Goal: Task Accomplishment & Management: Manage account settings

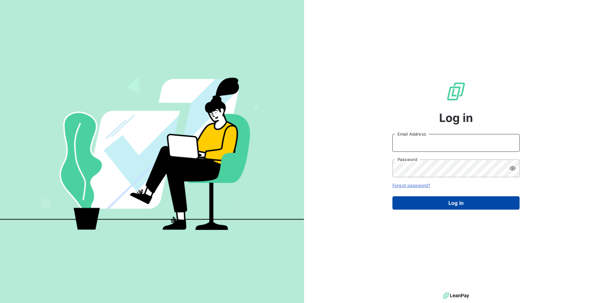
type input "[PERSON_NAME][EMAIL_ADDRESS][PERSON_NAME][DOMAIN_NAME]"
click at [455, 201] on button "Log in" at bounding box center [455, 203] width 127 height 13
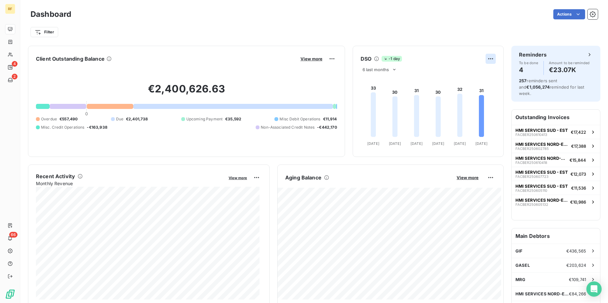
click at [483, 56] on html "RF 4 2 66 Dashboard Actions Filter Client Outstanding Balance View more €2,400,…" at bounding box center [304, 151] width 608 height 303
click at [476, 74] on div "Export" at bounding box center [471, 73] width 36 height 10
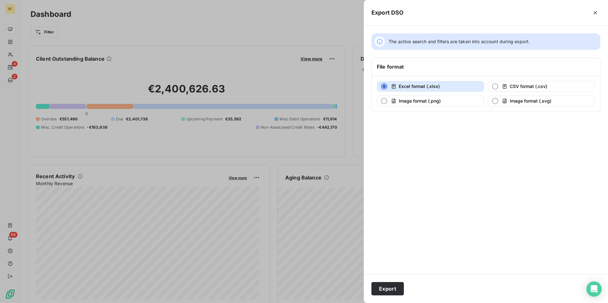
drag, startPoint x: 453, startPoint y: 158, endPoint x: 284, endPoint y: 129, distance: 171.8
click at [452, 158] on div "The active search and filters are taken into account during export. File format…" at bounding box center [486, 150] width 244 height 249
click at [454, 21] on div "Export DSO" at bounding box center [486, 13] width 244 height 26
click at [310, 19] on div at bounding box center [304, 151] width 608 height 303
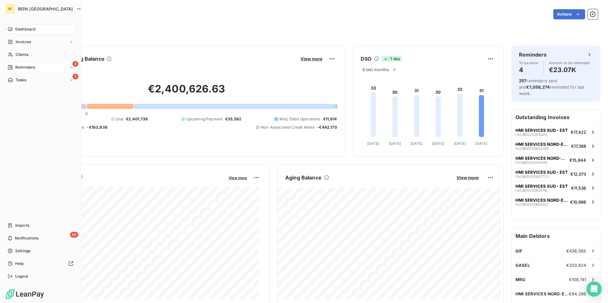
click at [33, 69] on span "Reminders" at bounding box center [25, 68] width 20 height 6
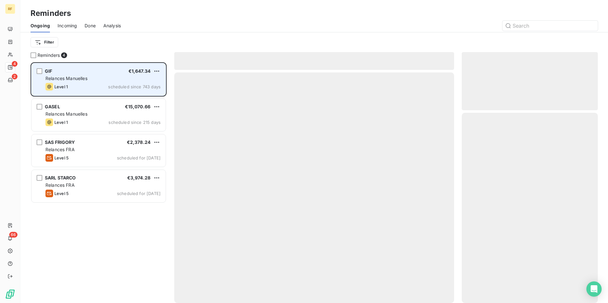
scroll to position [236, 131]
click at [113, 82] on div "GIF €1,647.34 Relances Manuelles Level 1 scheduled since 743 days" at bounding box center [98, 79] width 134 height 32
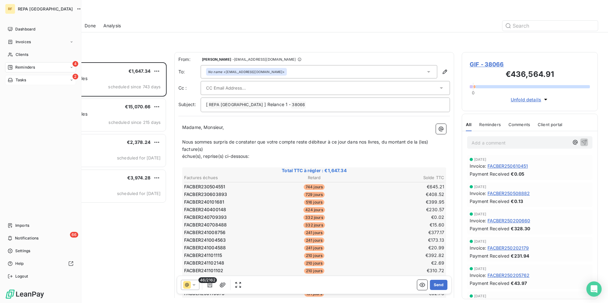
click at [18, 80] on span "Tasks" at bounding box center [21, 80] width 11 height 6
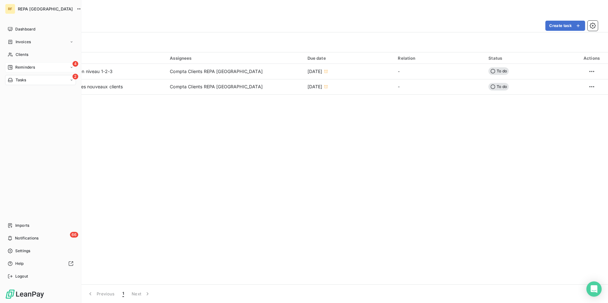
click at [15, 65] on div "Reminders" at bounding box center [21, 68] width 27 height 6
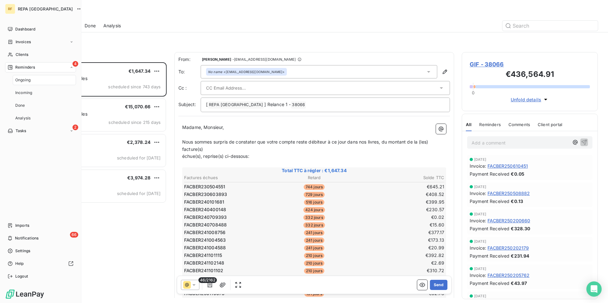
scroll to position [236, 131]
click at [7, 239] on div "66 Notifications" at bounding box center [40, 238] width 71 height 10
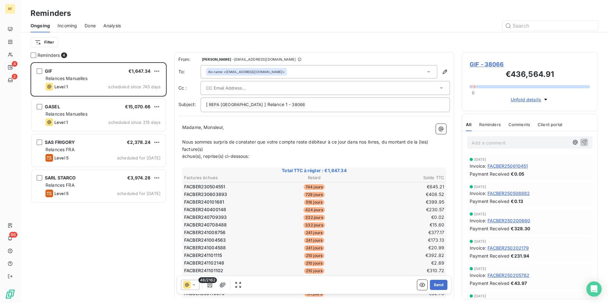
click at [279, 37] on div "Filter" at bounding box center [314, 42] width 567 height 12
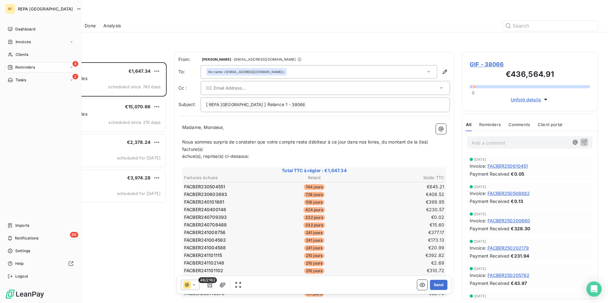
click at [26, 67] on span "Reminders" at bounding box center [25, 68] width 20 height 6
click at [32, 91] on span "Incoming" at bounding box center [23, 93] width 17 height 6
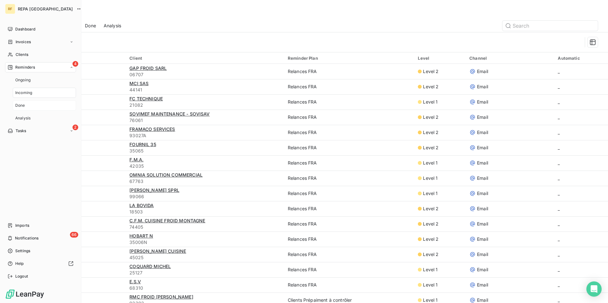
click at [28, 105] on div "Done" at bounding box center [44, 105] width 63 height 10
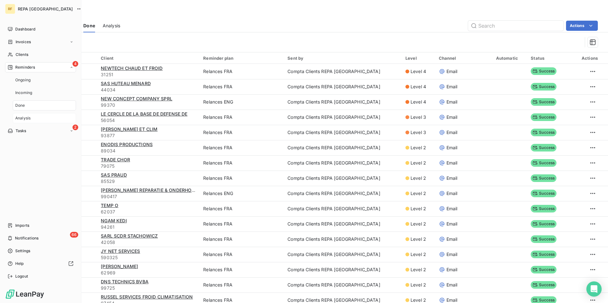
click at [31, 120] on div "Analysis" at bounding box center [44, 118] width 63 height 10
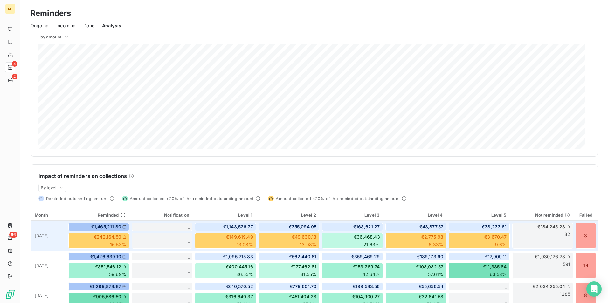
scroll to position [95, 0]
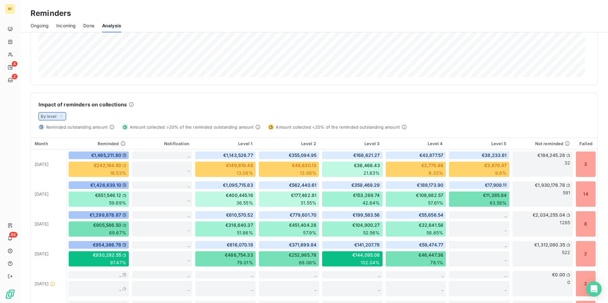
click at [63, 116] on icon at bounding box center [61, 116] width 5 height 6
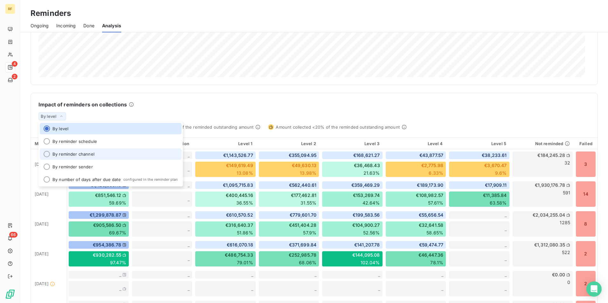
click at [84, 157] on li "By reminder channel" at bounding box center [111, 154] width 142 height 11
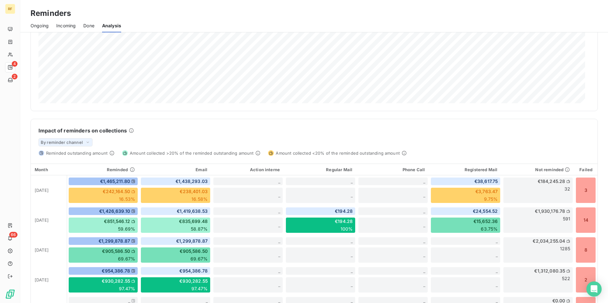
scroll to position [80, 0]
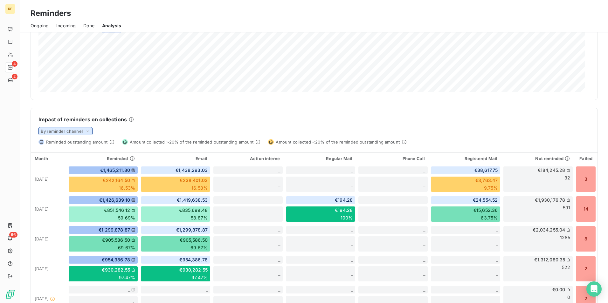
click at [89, 129] on icon at bounding box center [87, 131] width 5 height 6
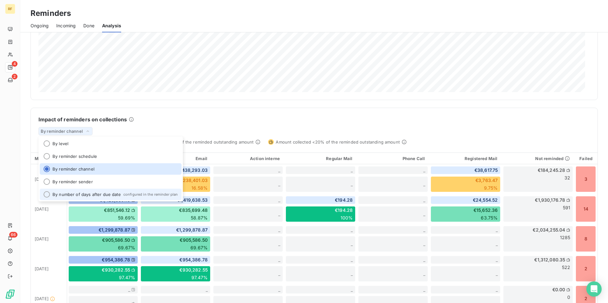
click at [68, 195] on li "By number of days after due date configured in the reminder plan" at bounding box center [111, 194] width 142 height 11
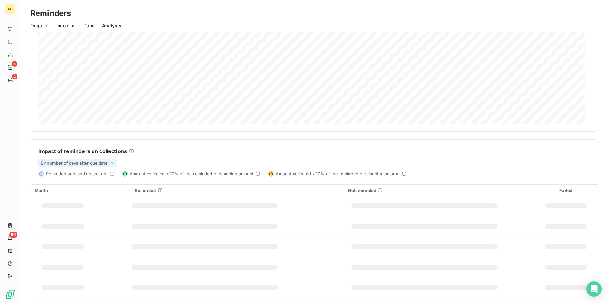
scroll to position [49, 0]
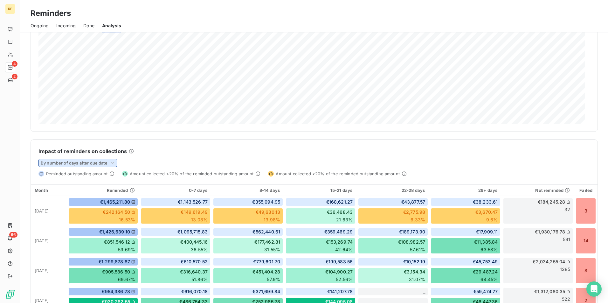
click at [114, 163] on icon at bounding box center [112, 163] width 3 height 1
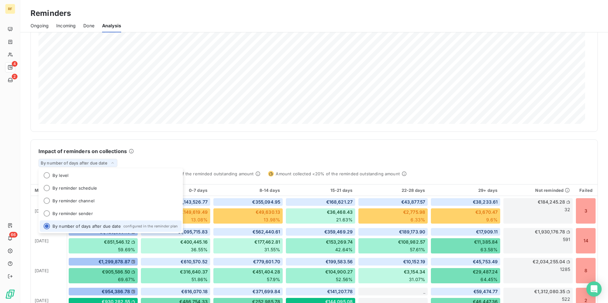
click at [152, 151] on div "Impact of reminders on collections" at bounding box center [313, 152] width 551 height 8
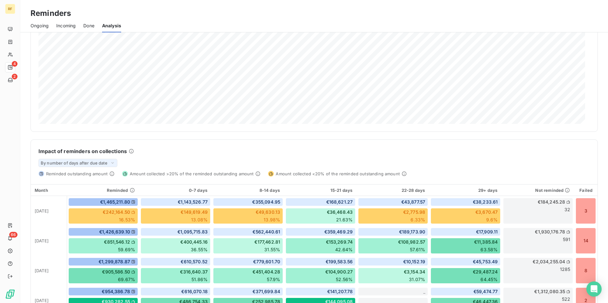
click at [93, 23] on span "Done" at bounding box center [88, 26] width 11 height 6
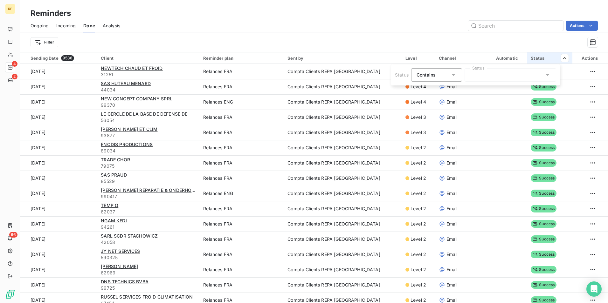
click at [550, 75] on icon at bounding box center [547, 75] width 6 height 6
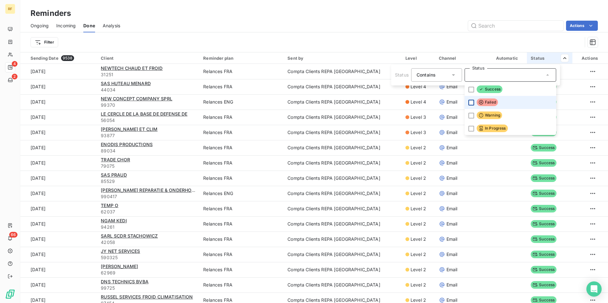
click at [472, 103] on div at bounding box center [471, 103] width 6 height 6
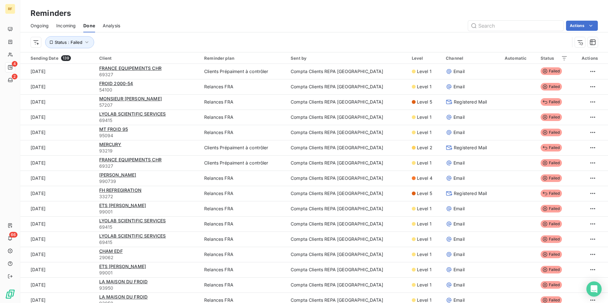
click at [526, 37] on html "RF 4 2 66 Reminders Ongoing Incoming Done Analysis Actions Status : Failed Send…" at bounding box center [304, 151] width 608 height 303
click at [43, 25] on span "Ongoing" at bounding box center [40, 26] width 18 height 6
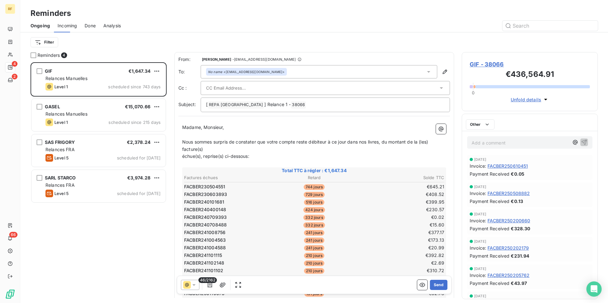
scroll to position [236, 131]
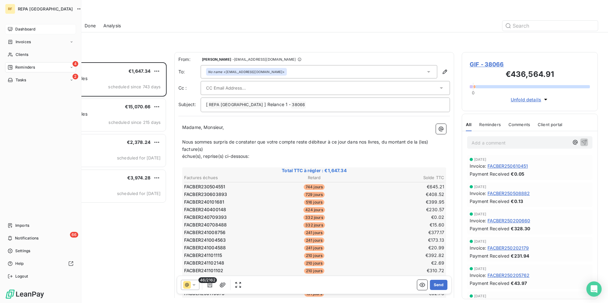
click at [7, 32] on div "Dashboard" at bounding box center [40, 29] width 71 height 10
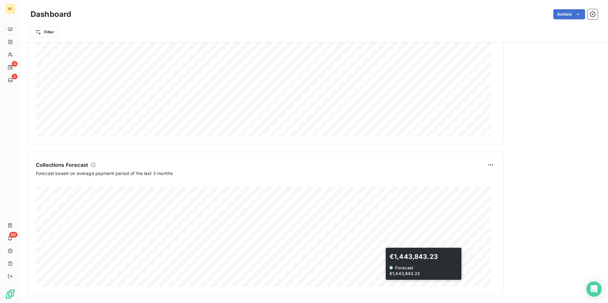
scroll to position [316, 0]
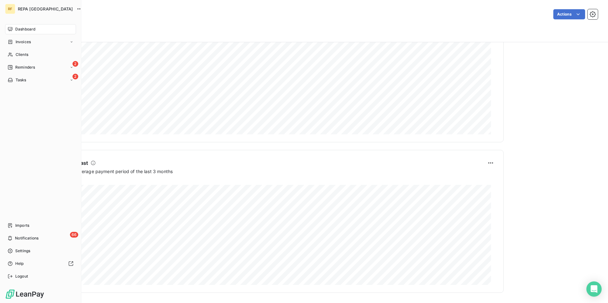
drag, startPoint x: 21, startPoint y: 29, endPoint x: 27, endPoint y: 29, distance: 5.7
click at [21, 29] on span "Dashboard" at bounding box center [25, 29] width 20 height 6
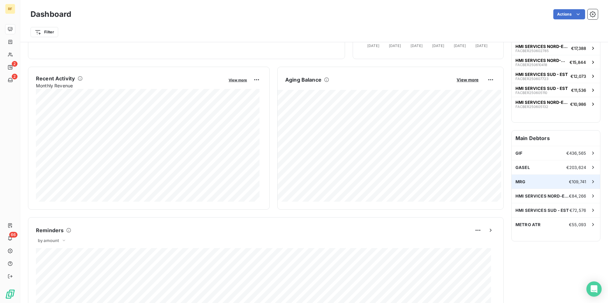
scroll to position [128, 0]
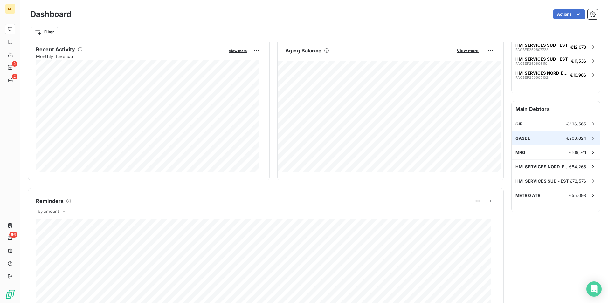
click at [590, 135] on icon at bounding box center [593, 138] width 6 height 6
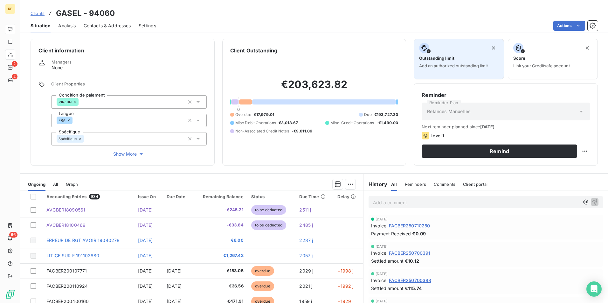
click at [440, 54] on div "Outstanding limit Add an authorized outstanding limit" at bounding box center [458, 55] width 79 height 25
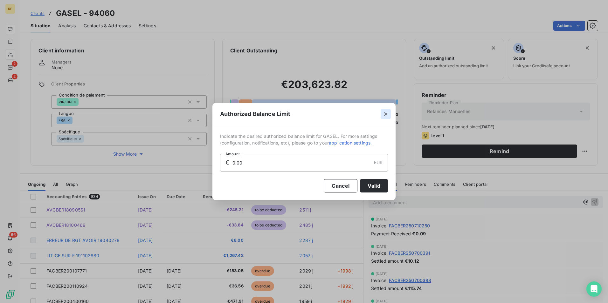
click at [387, 114] on icon "button" at bounding box center [386, 114] width 6 height 6
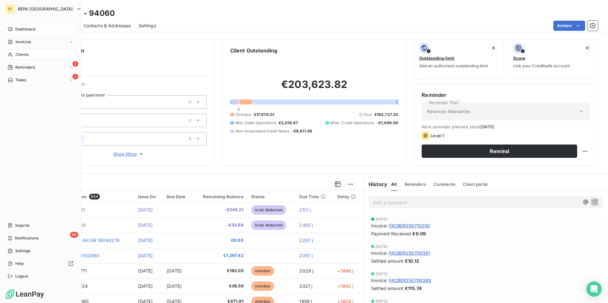
click at [15, 29] on div "Dashboard" at bounding box center [40, 29] width 71 height 10
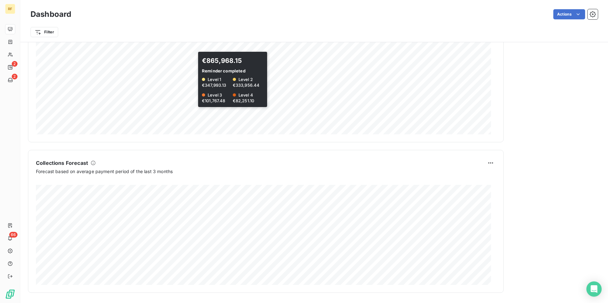
scroll to position [189, 0]
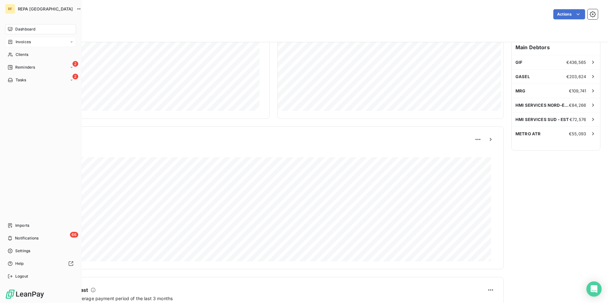
click at [20, 40] on span "Invoices" at bounding box center [23, 42] width 15 height 6
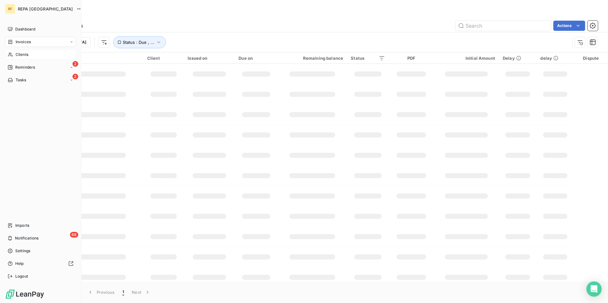
click at [18, 56] on span "Clients" at bounding box center [22, 55] width 13 height 6
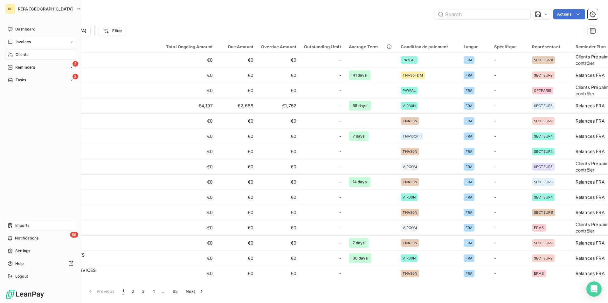
click at [29, 226] on span "Imports" at bounding box center [22, 226] width 14 height 6
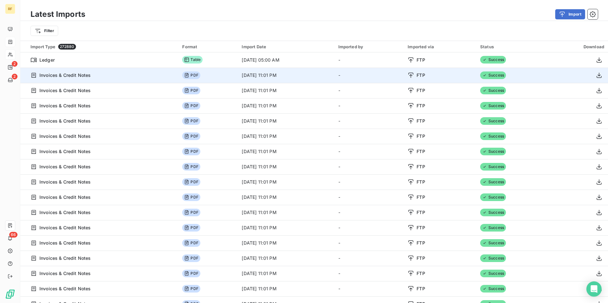
click at [282, 78] on td "[DATE] 11:01 PM" at bounding box center [286, 75] width 96 height 15
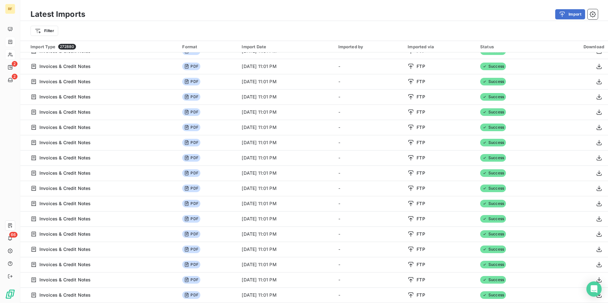
scroll to position [445, 0]
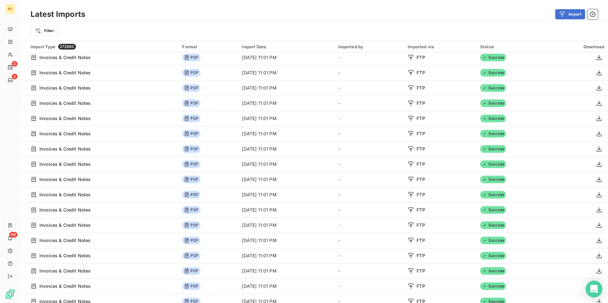
click at [598, 286] on div "Open Intercom Messenger" at bounding box center [594, 289] width 17 height 17
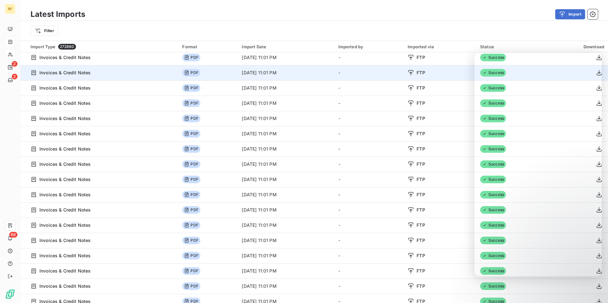
click at [184, 74] on icon at bounding box center [186, 72] width 5 height 5
click at [184, 73] on icon at bounding box center [186, 72] width 5 height 5
click at [182, 73] on span "PDF" at bounding box center [191, 73] width 18 height 8
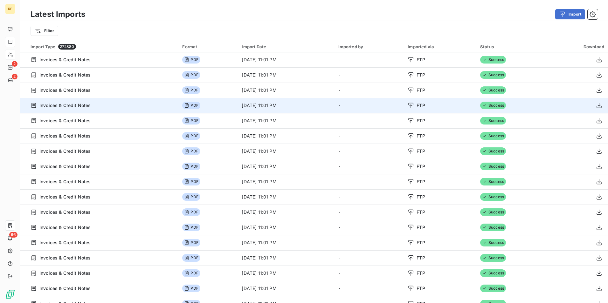
scroll to position [382, 0]
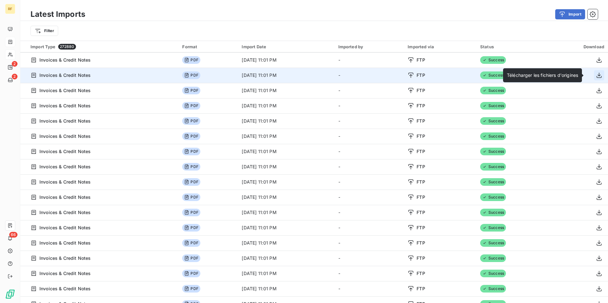
click at [596, 78] on icon "button" at bounding box center [599, 75] width 6 height 6
